Goal: Transaction & Acquisition: Purchase product/service

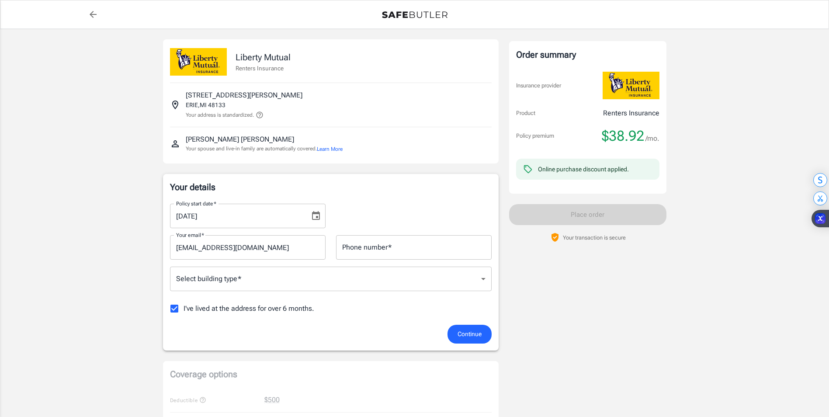
click at [319, 213] on icon "Choose date, selected date is Sep 20, 2025" at bounding box center [316, 215] width 8 height 9
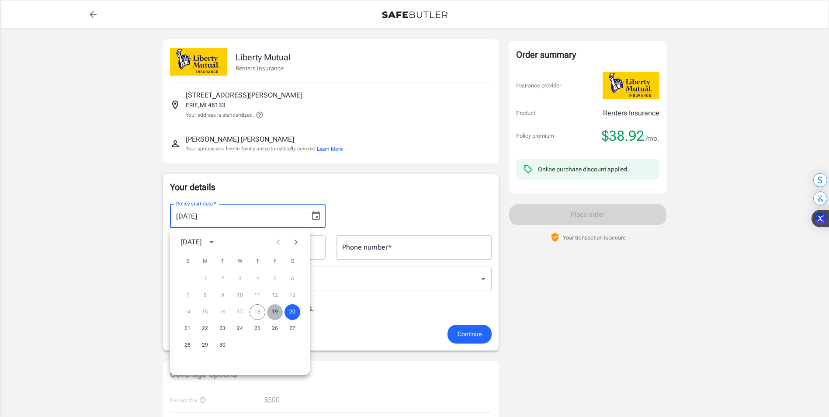
click at [273, 311] on button "19" at bounding box center [275, 312] width 16 height 16
type input "[DATE]"
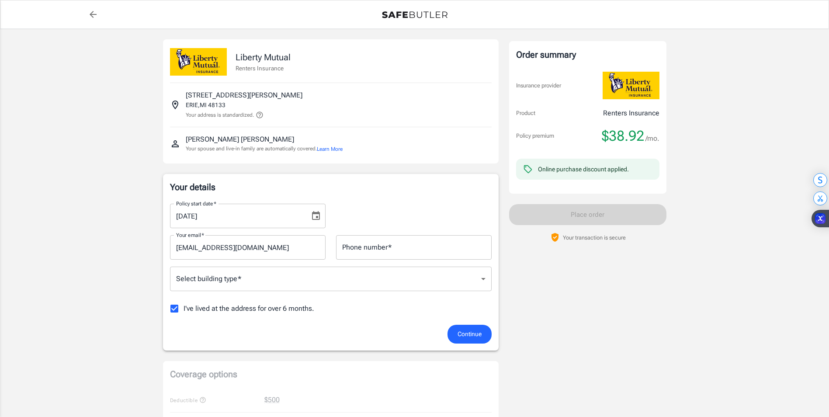
click at [378, 187] on p "Your details" at bounding box center [331, 187] width 322 height 12
click at [365, 252] on input "Phone number   *" at bounding box center [414, 247] width 156 height 24
type input "7346256937"
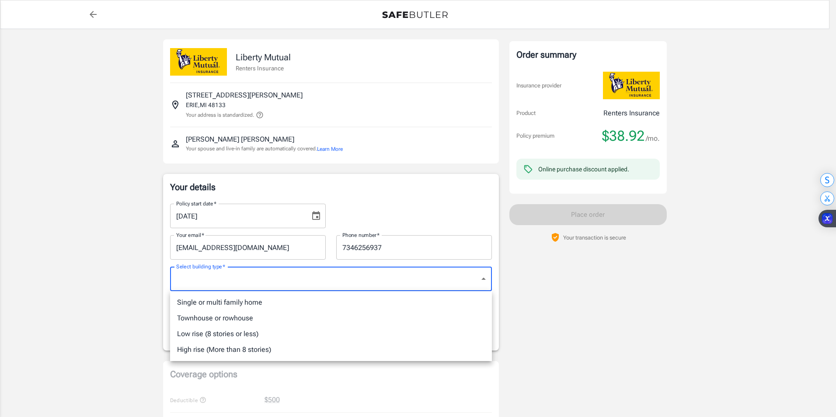
click at [237, 302] on li "Single or multi family home" at bounding box center [331, 303] width 322 height 16
type input "singlefamily"
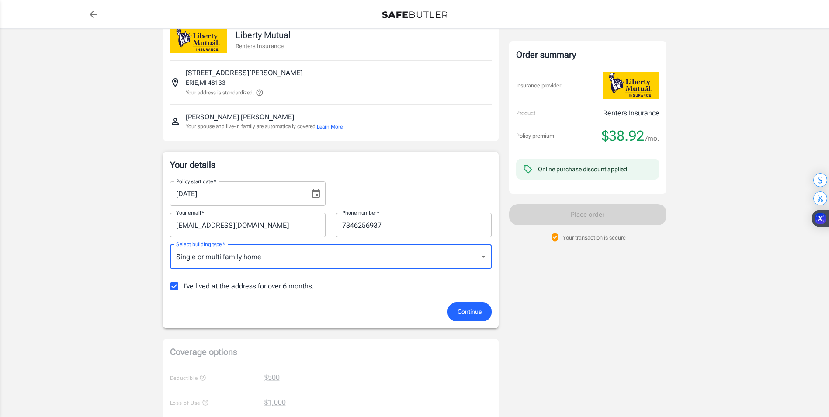
scroll to position [44, 0]
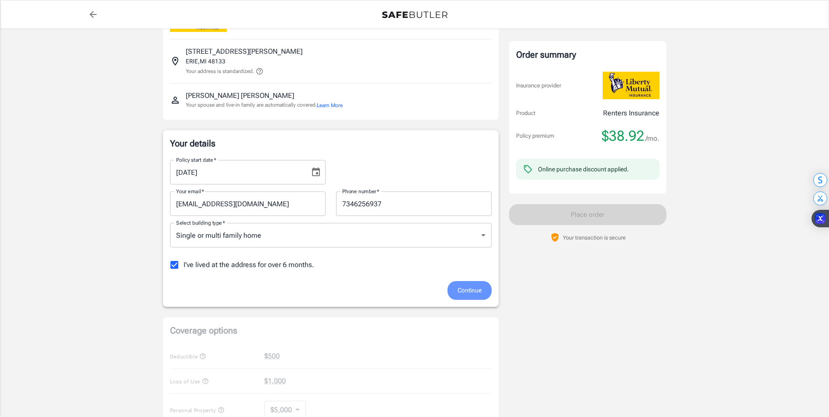
click at [463, 287] on span "Continue" at bounding box center [470, 290] width 24 height 11
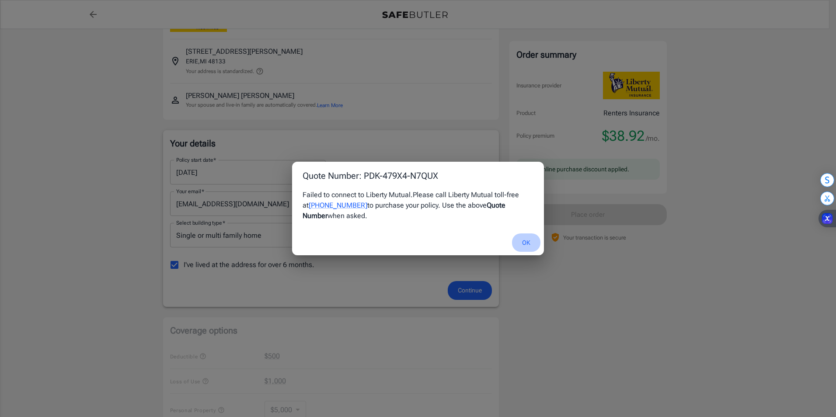
click at [524, 236] on button "OK" at bounding box center [526, 242] width 28 height 19
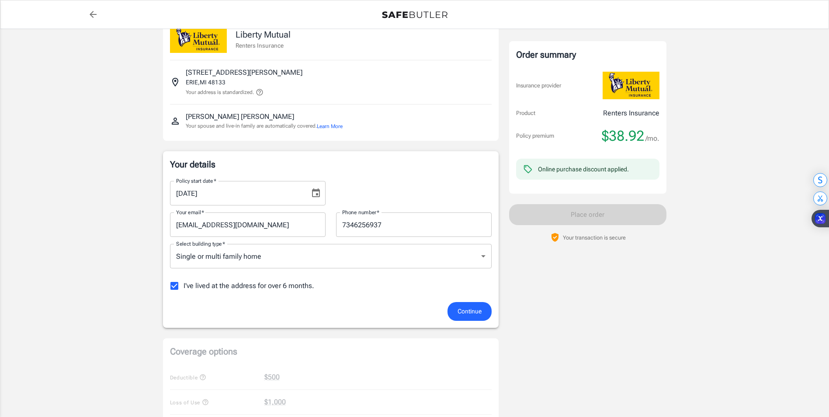
scroll to position [0, 0]
